Goal: Transaction & Acquisition: Obtain resource

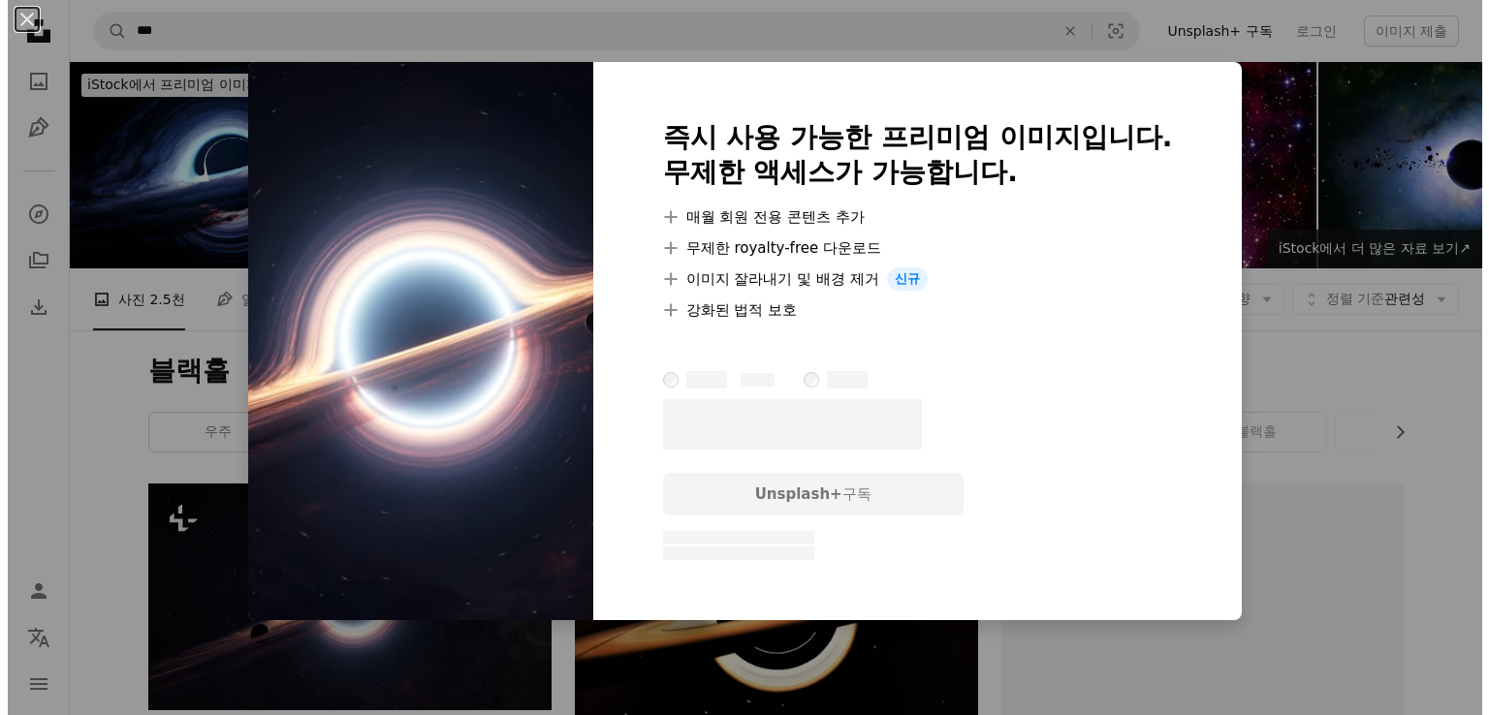
scroll to position [291, 0]
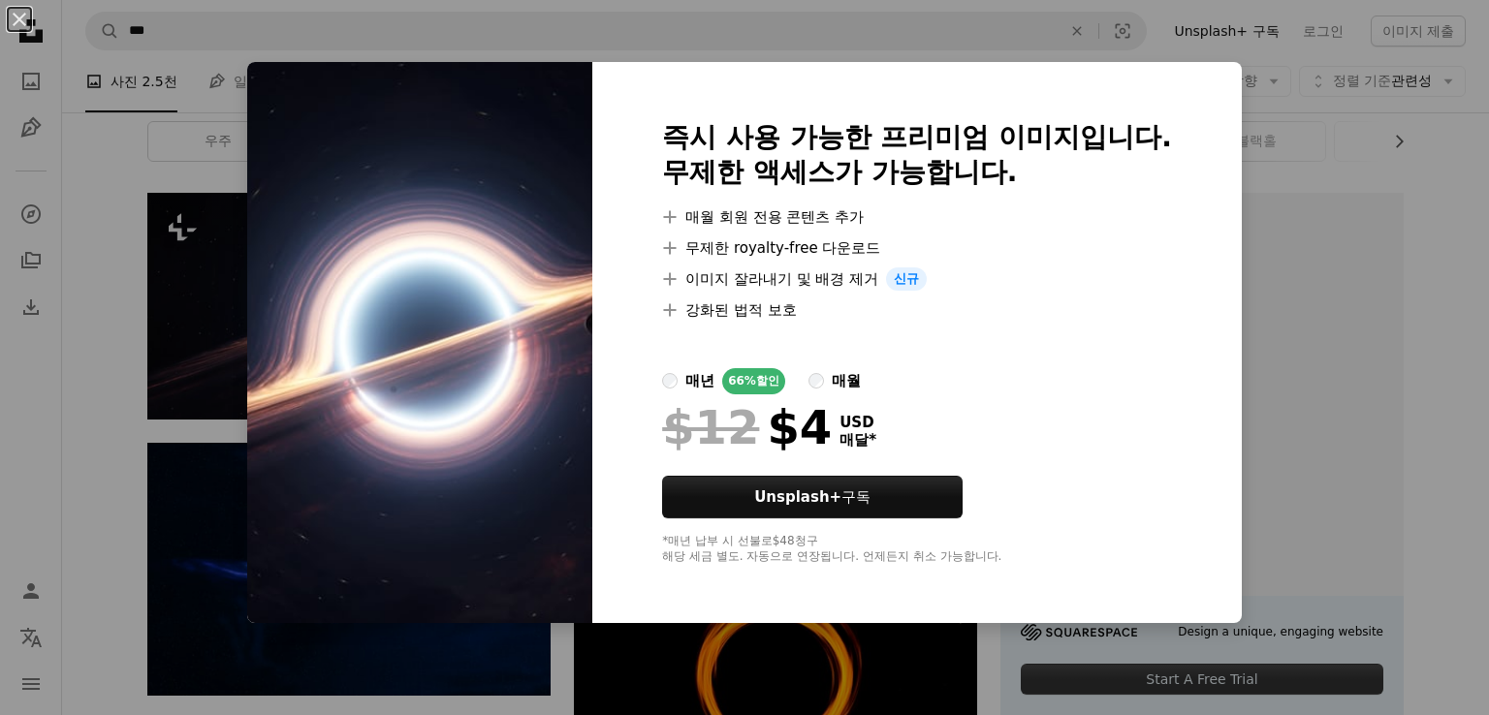
click at [531, 296] on img at bounding box center [419, 342] width 345 height 561
click at [845, 623] on div "An X shape 즉시 사용 가능한 프리미엄 이미지입니다. 무제한 액세스가 가능합니다. A plus sign 매월 회원 전용 콘텐츠 추가 A…" at bounding box center [744, 357] width 1489 height 715
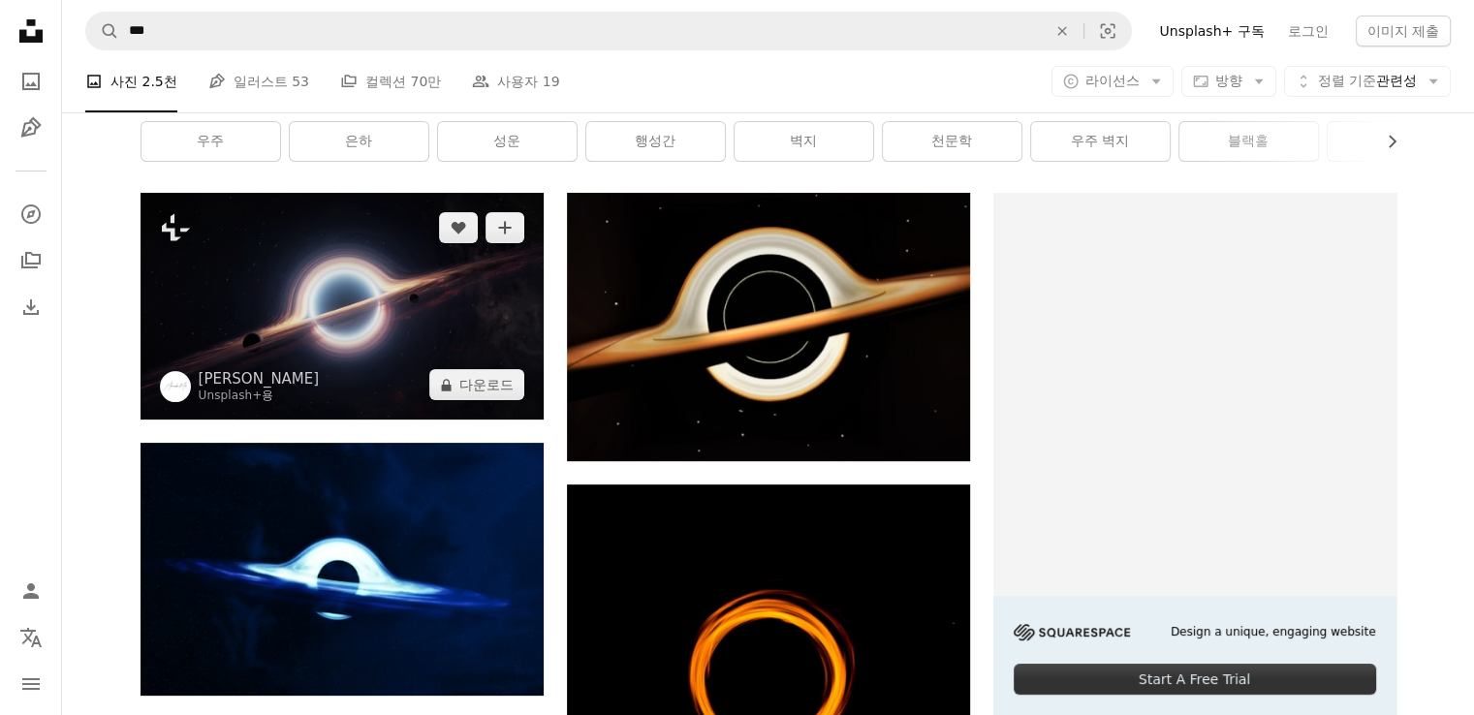
click at [388, 284] on img at bounding box center [342, 306] width 403 height 227
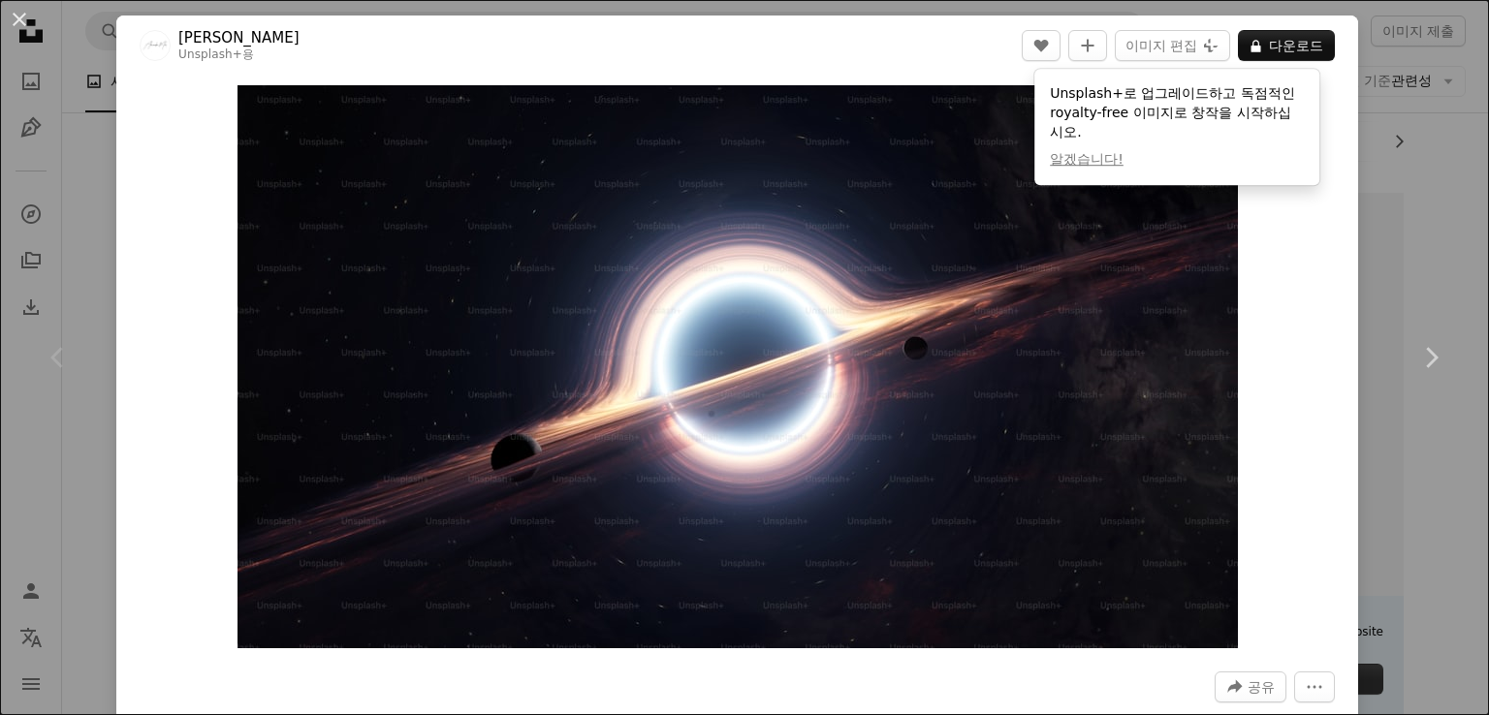
click at [1197, 123] on div "Unsplash+로 업그레이드하고 독점적인 royalty-free 이미지로 창작을 시작하십시오. 알겠습니다!" at bounding box center [1176, 127] width 285 height 116
click at [1268, 246] on div "Zoom in" at bounding box center [736, 367] width 1241 height 582
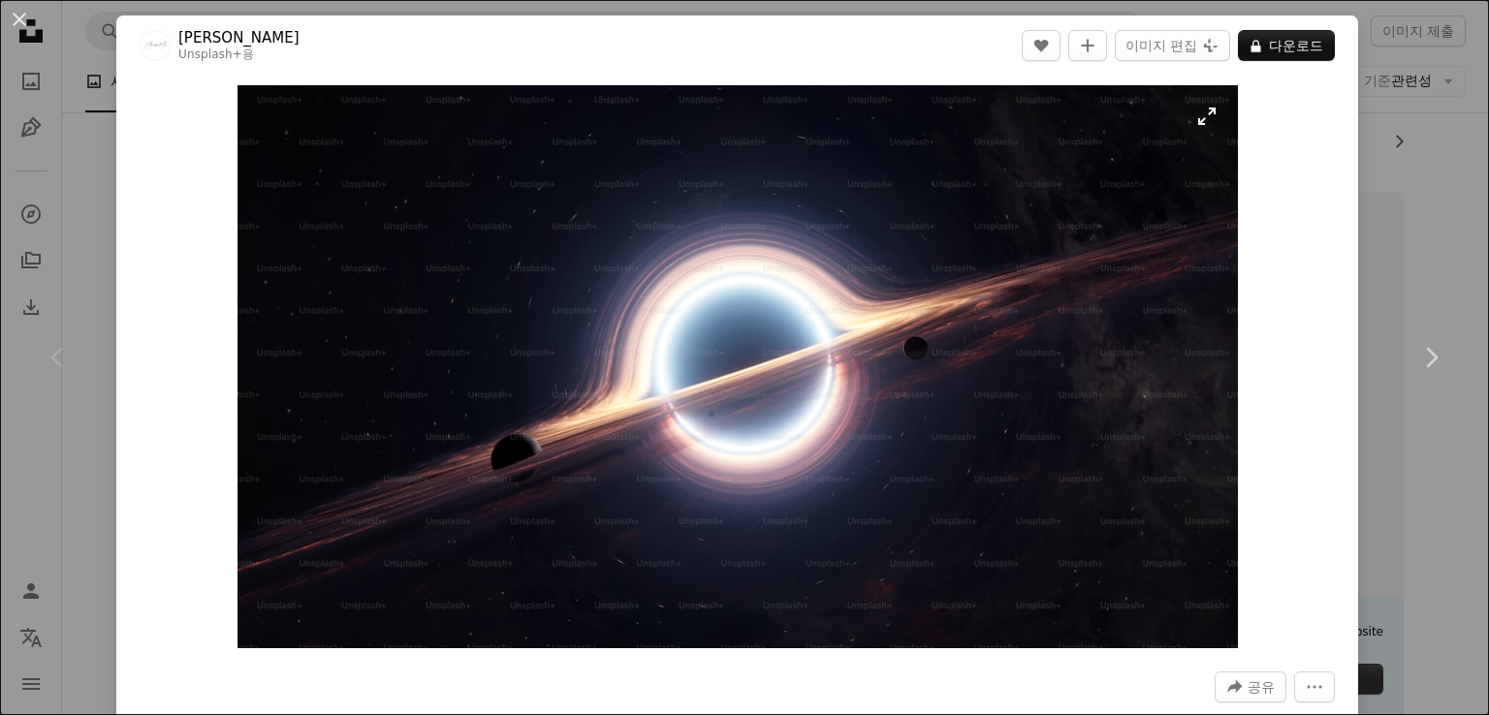
click at [1198, 121] on img "이 이미지 확대" at bounding box center [737, 366] width 1000 height 563
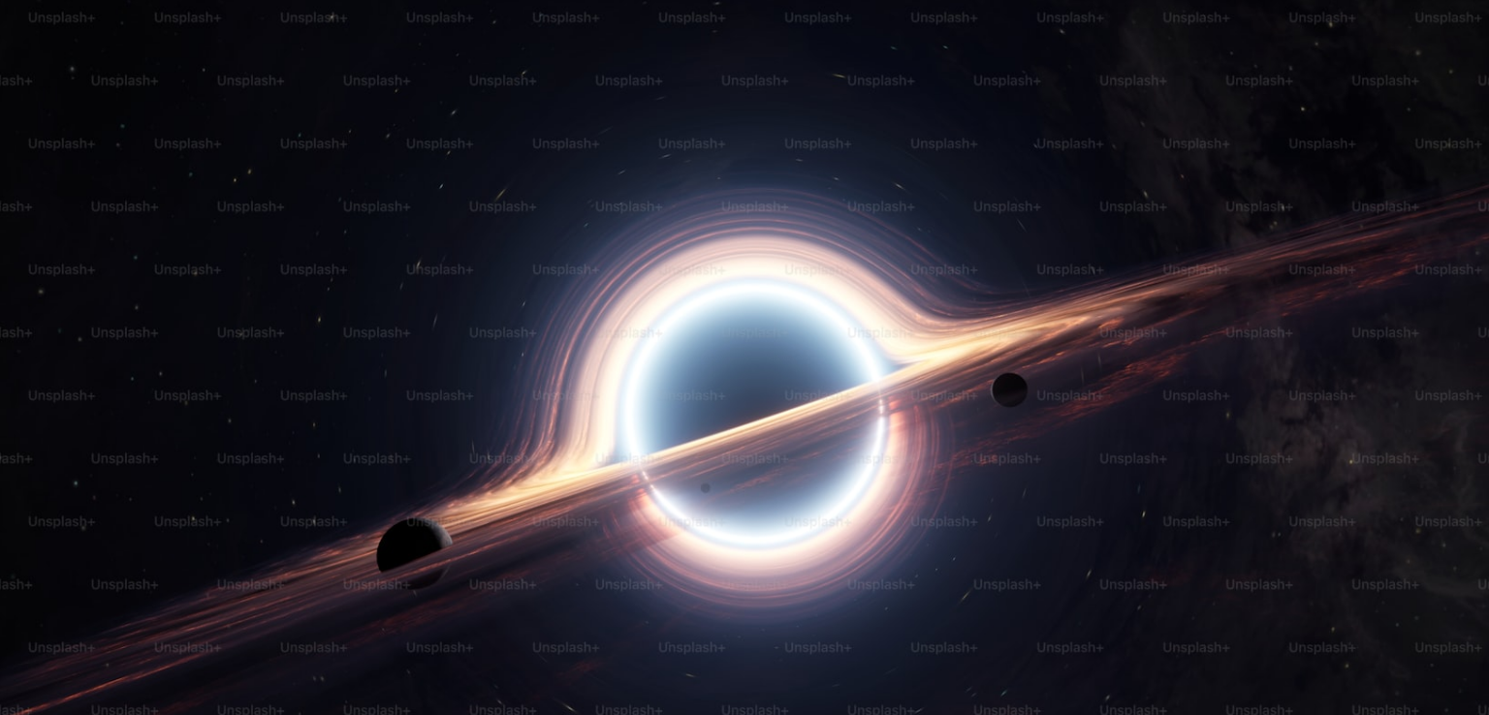
scroll to position [53, 0]
